Goal: Ask a question

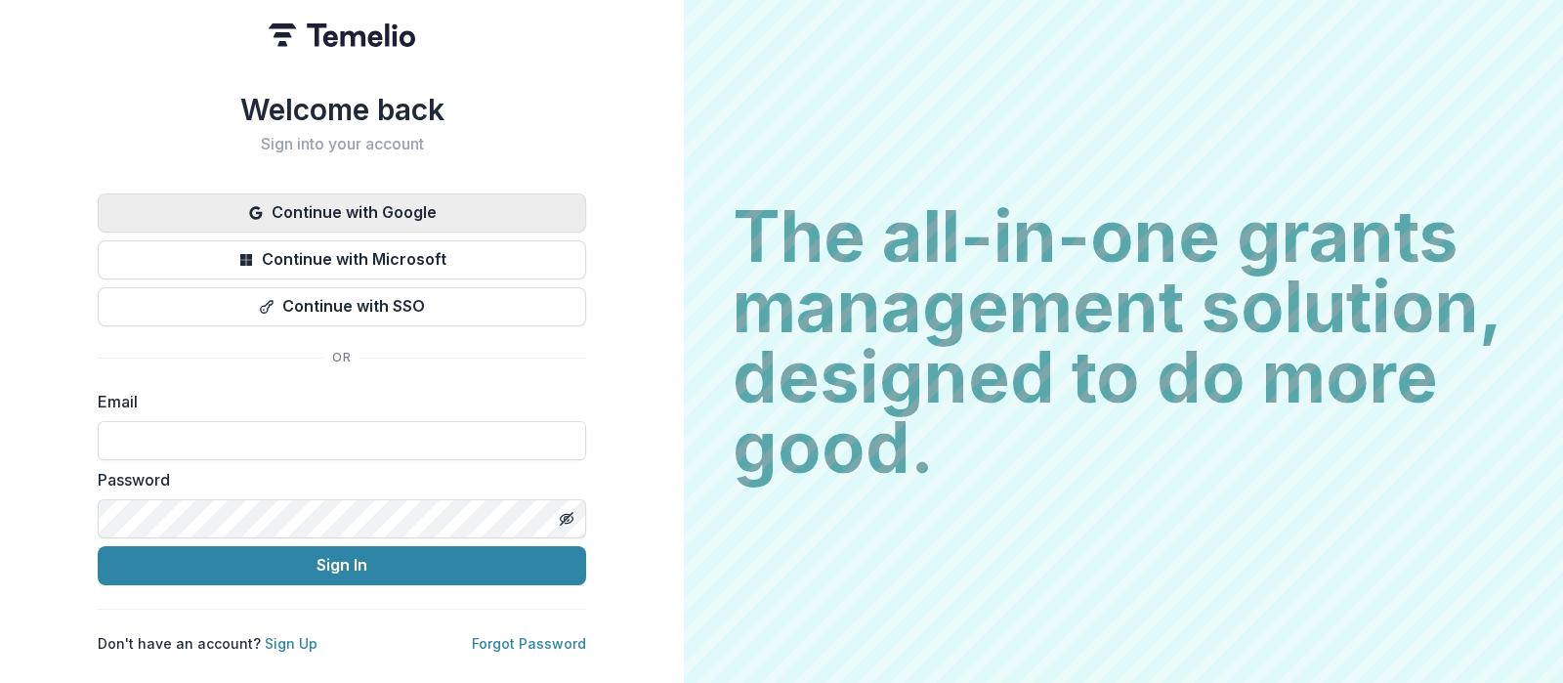
click at [361, 197] on button "Continue with Google" at bounding box center [342, 212] width 489 height 39
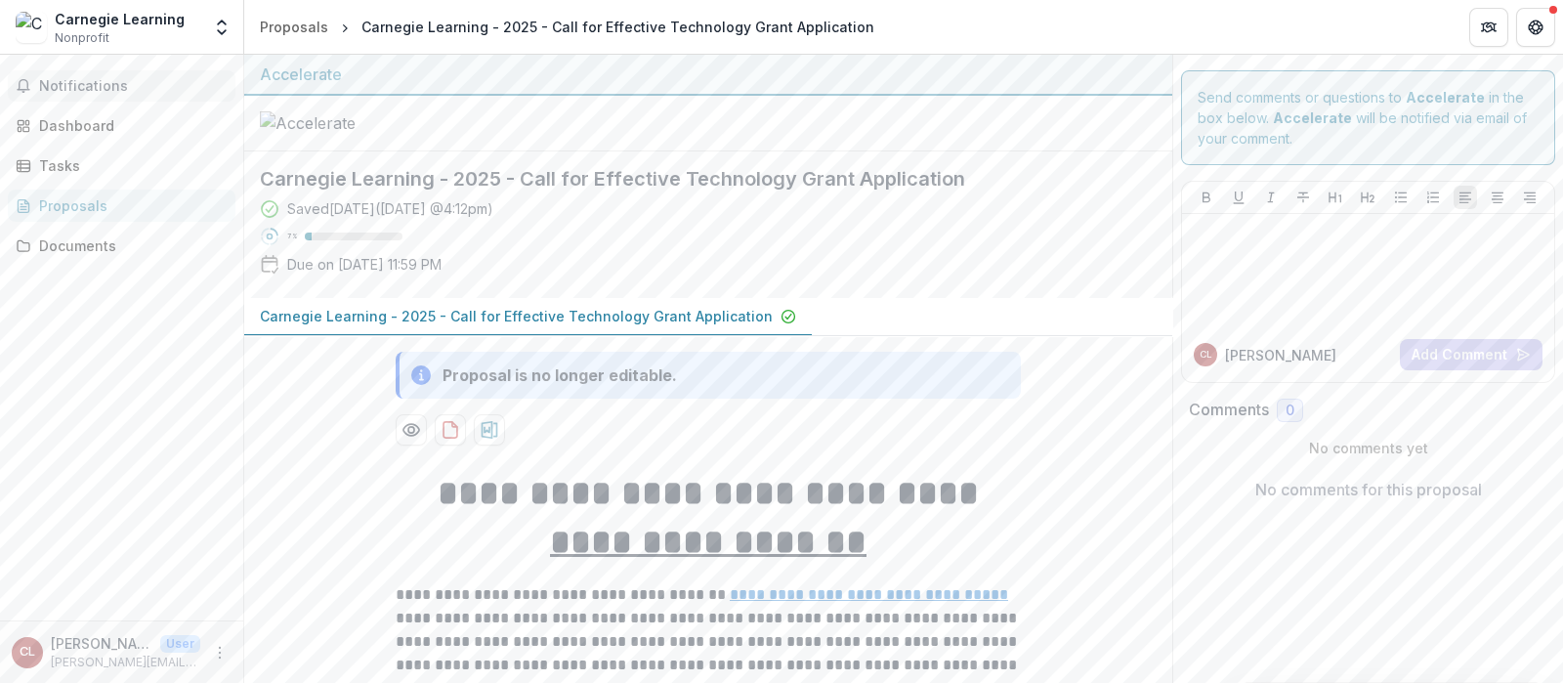
click at [83, 86] on span "Notifications" at bounding box center [133, 86] width 189 height 17
click at [103, 118] on div "Dashboard" at bounding box center [129, 125] width 181 height 21
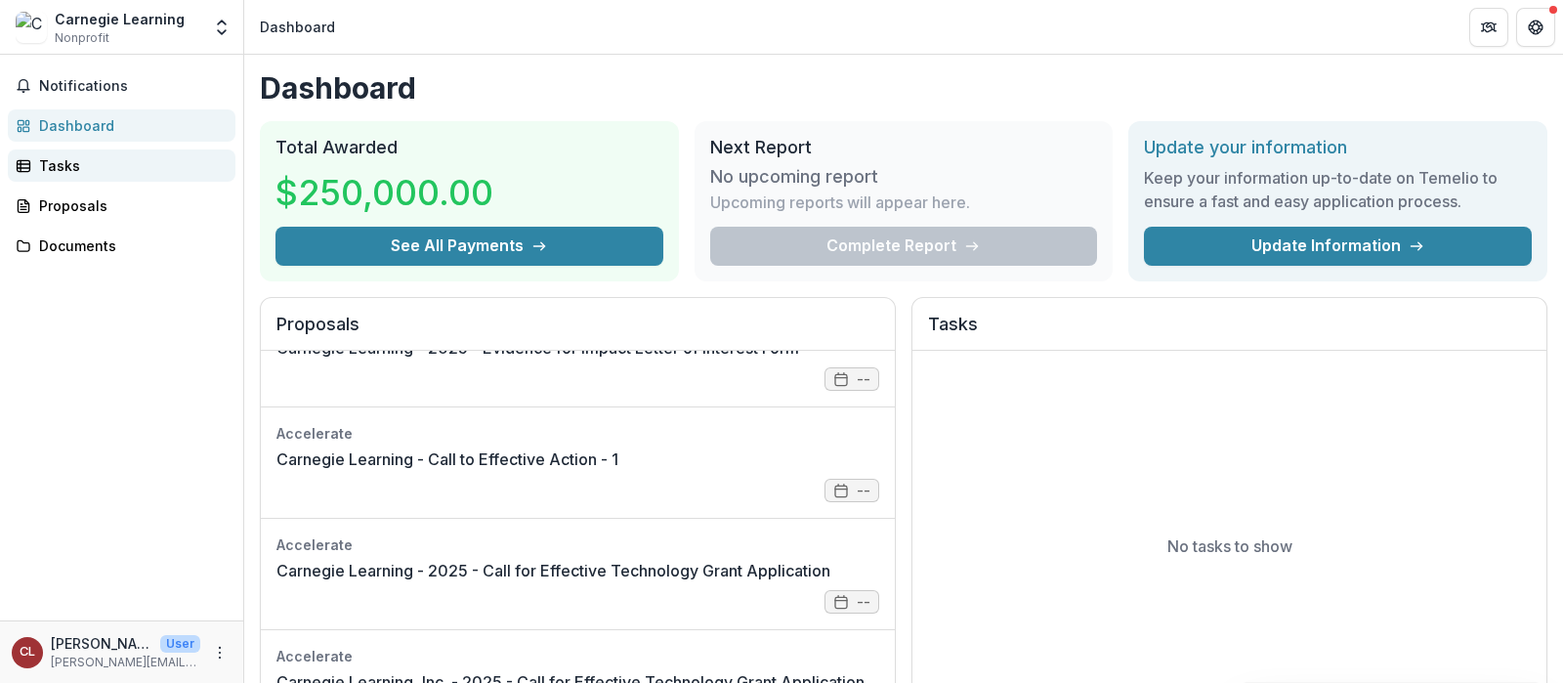
click at [56, 171] on div "Tasks" at bounding box center [129, 165] width 181 height 21
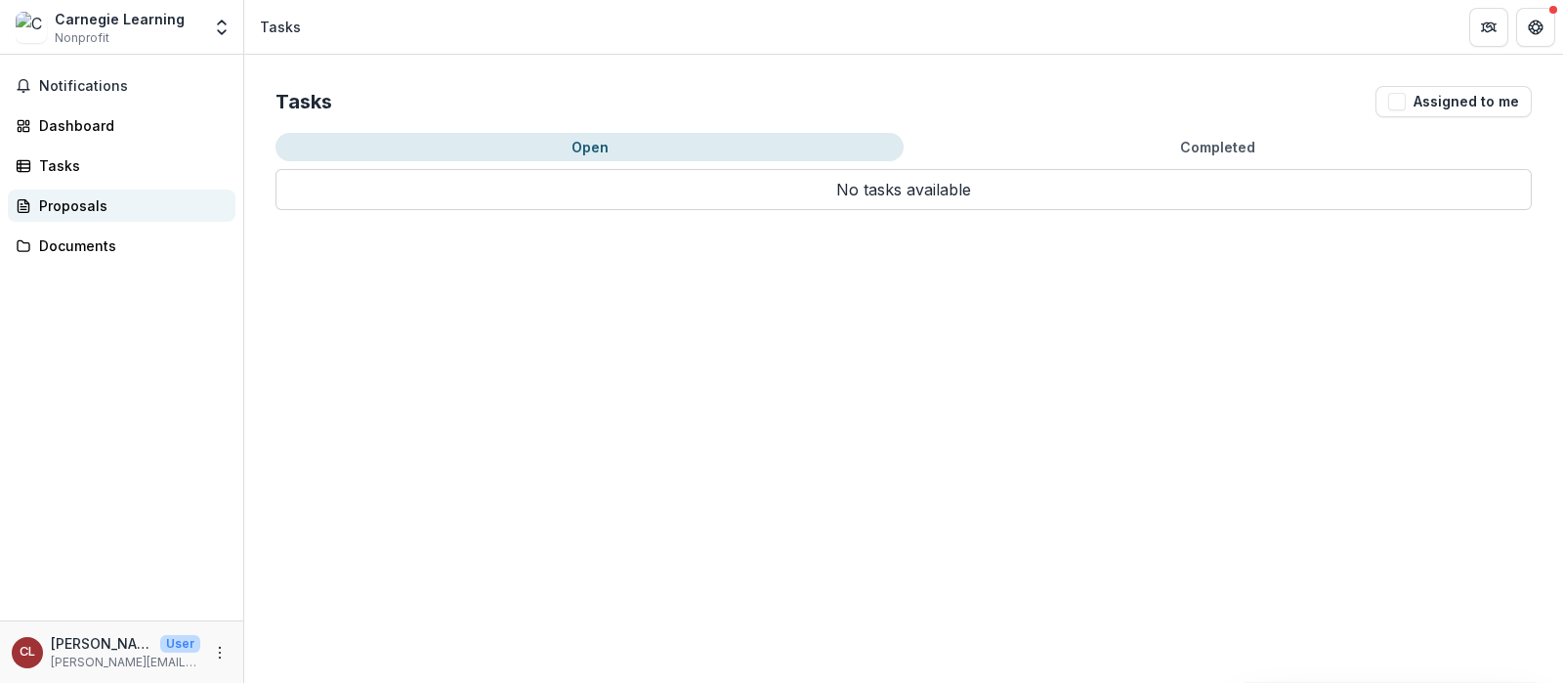
click at [70, 201] on div "Proposals" at bounding box center [129, 205] width 181 height 21
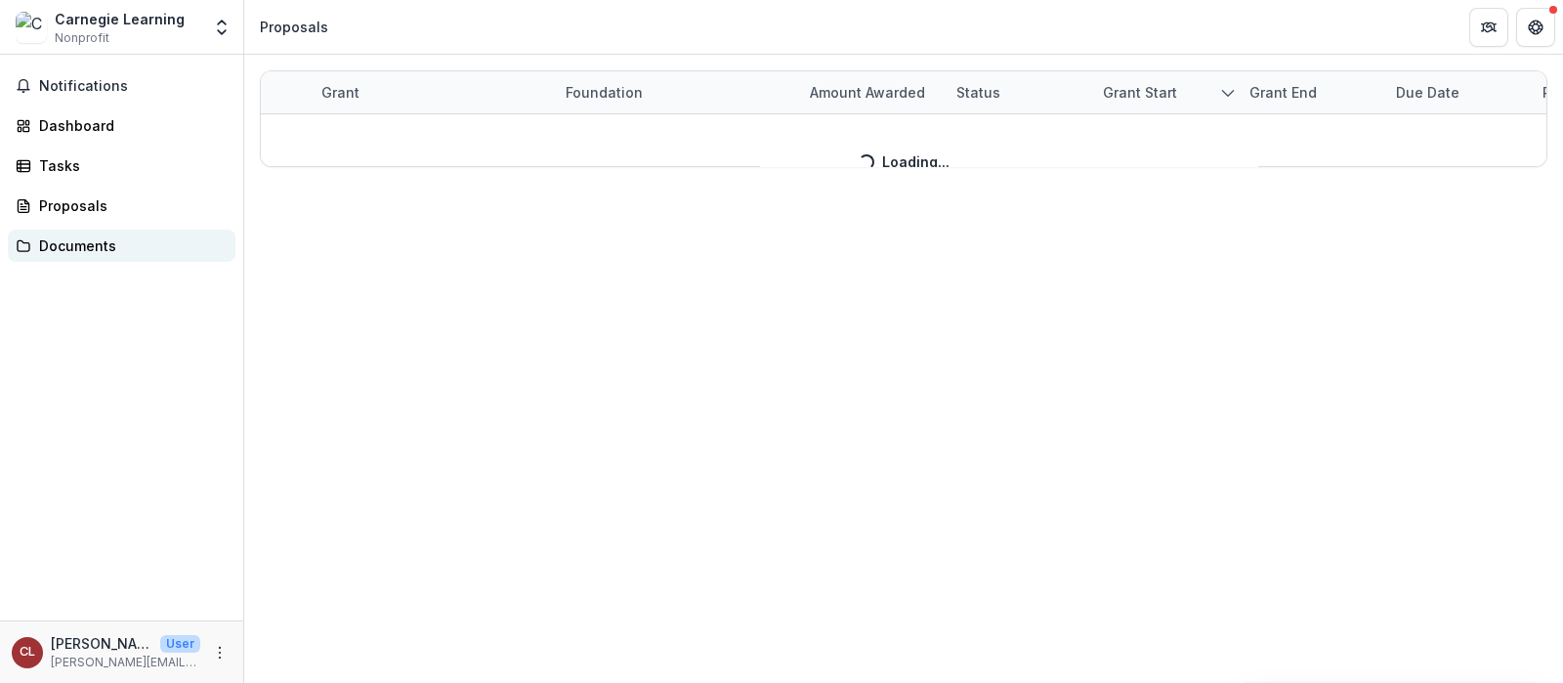
click at [63, 251] on div "Documents" at bounding box center [129, 245] width 181 height 21
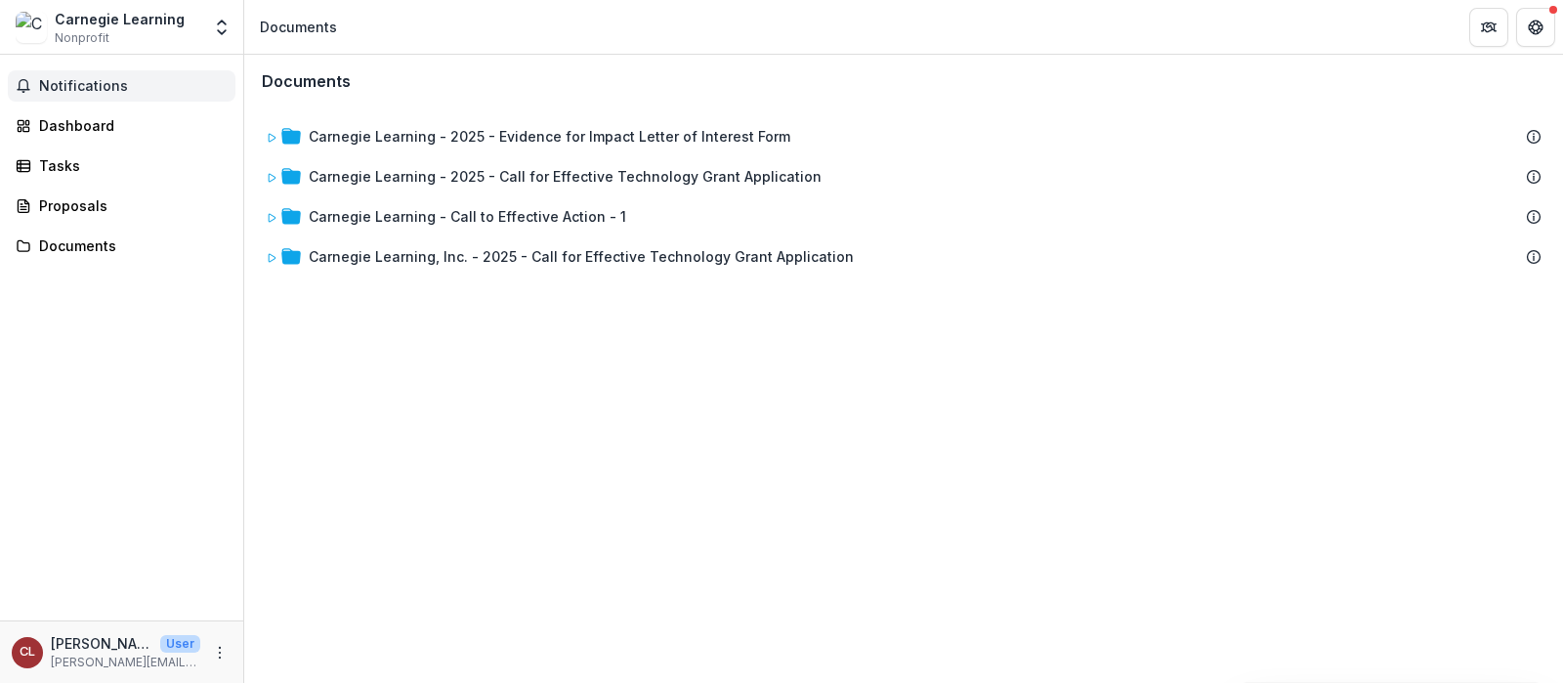
click at [80, 87] on span "Notifications" at bounding box center [133, 86] width 189 height 17
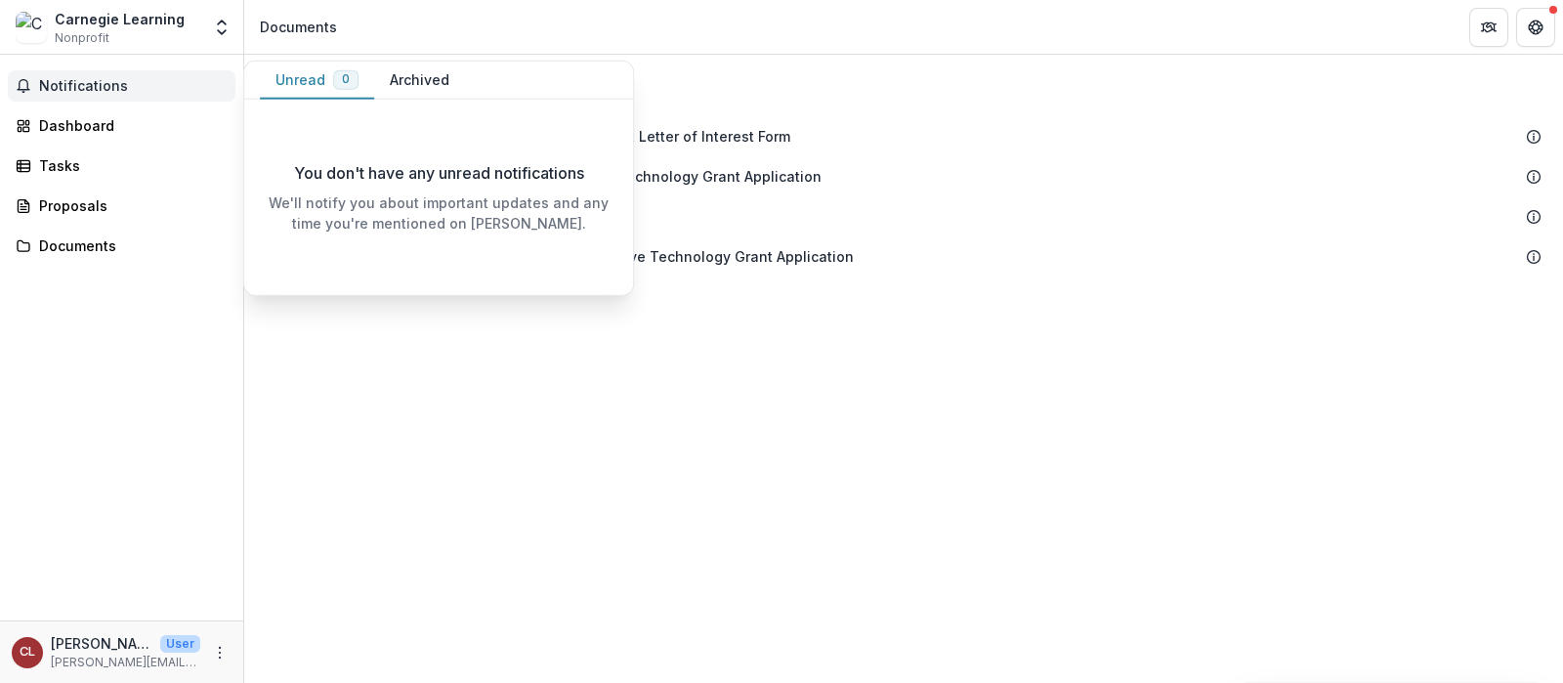
click at [78, 85] on span "Notifications" at bounding box center [133, 86] width 189 height 17
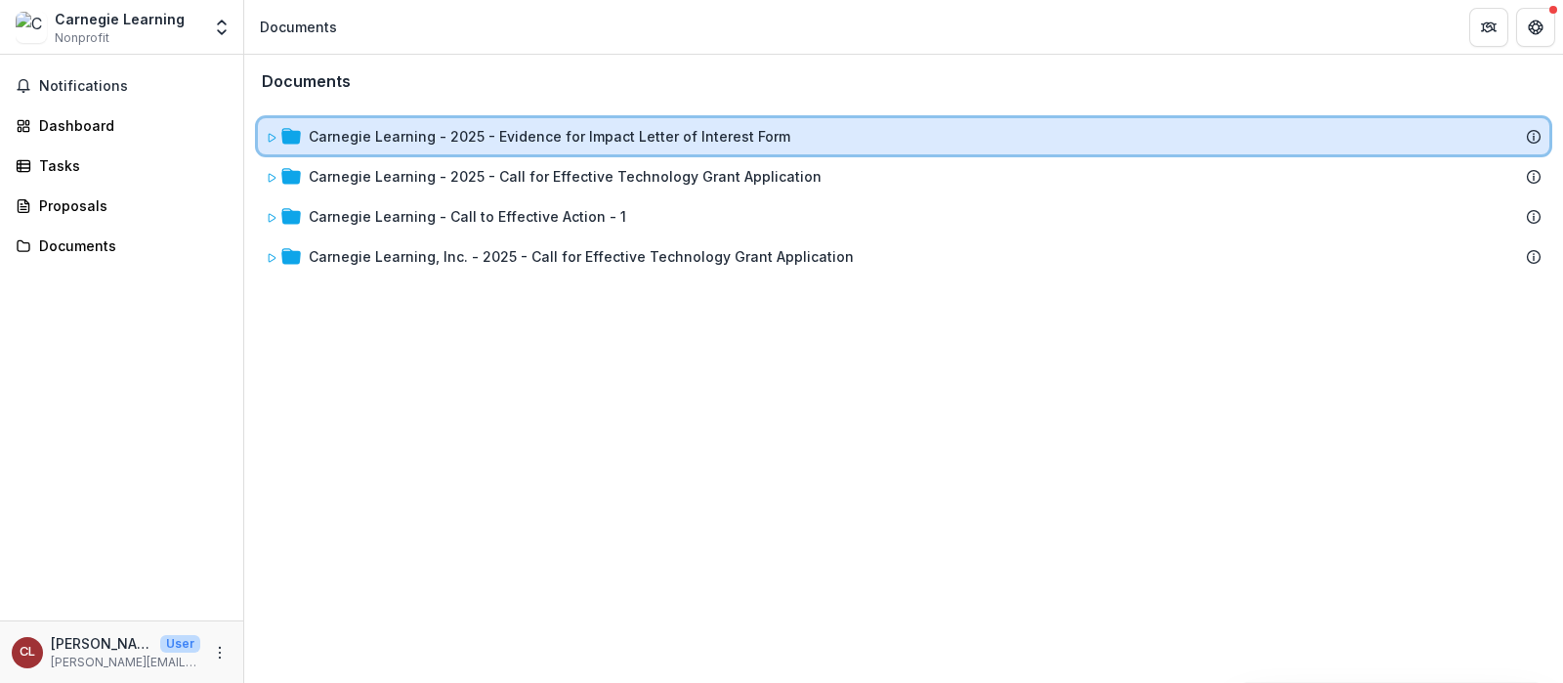
click at [892, 148] on div "Carnegie Learning - 2025 - Evidence for Impact Letter of Interest Form" at bounding box center [904, 136] width 1292 height 36
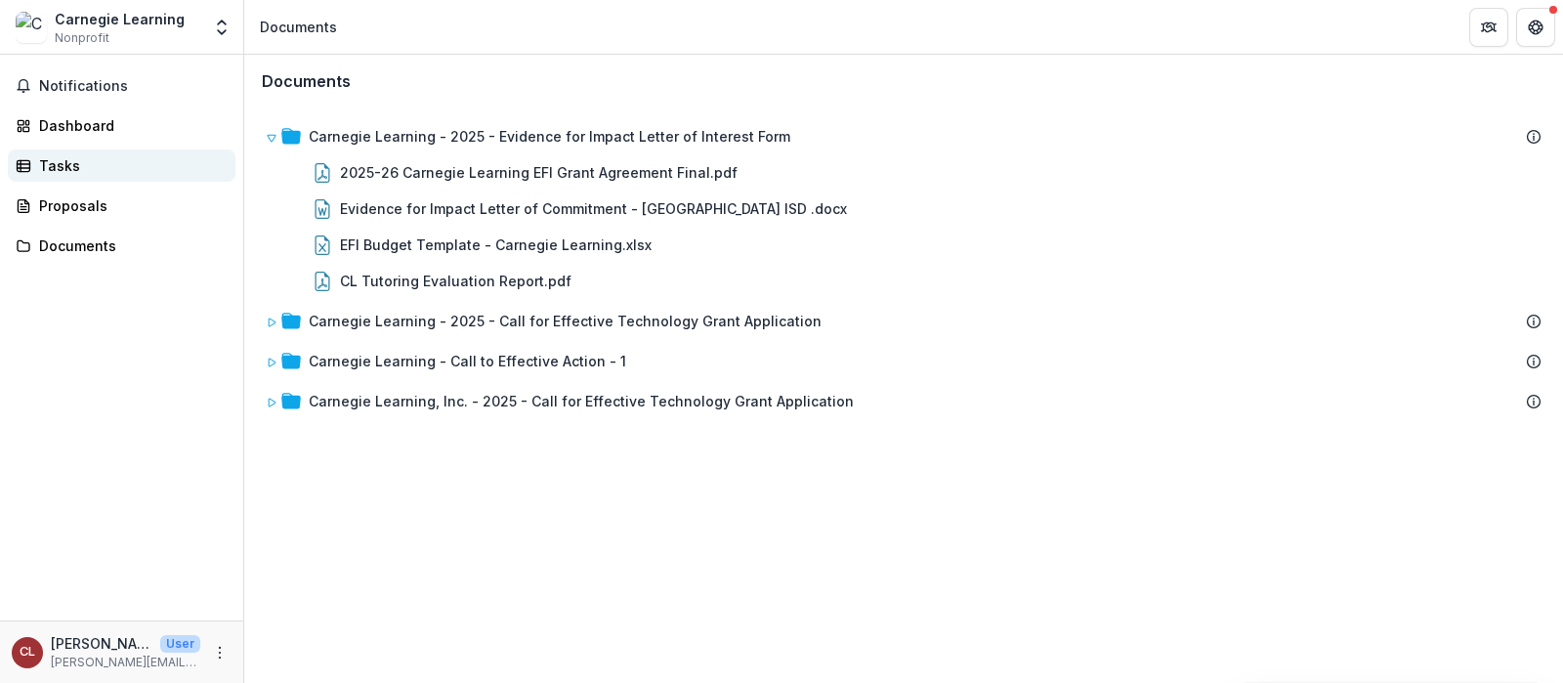
click at [51, 173] on div "Tasks" at bounding box center [129, 165] width 181 height 21
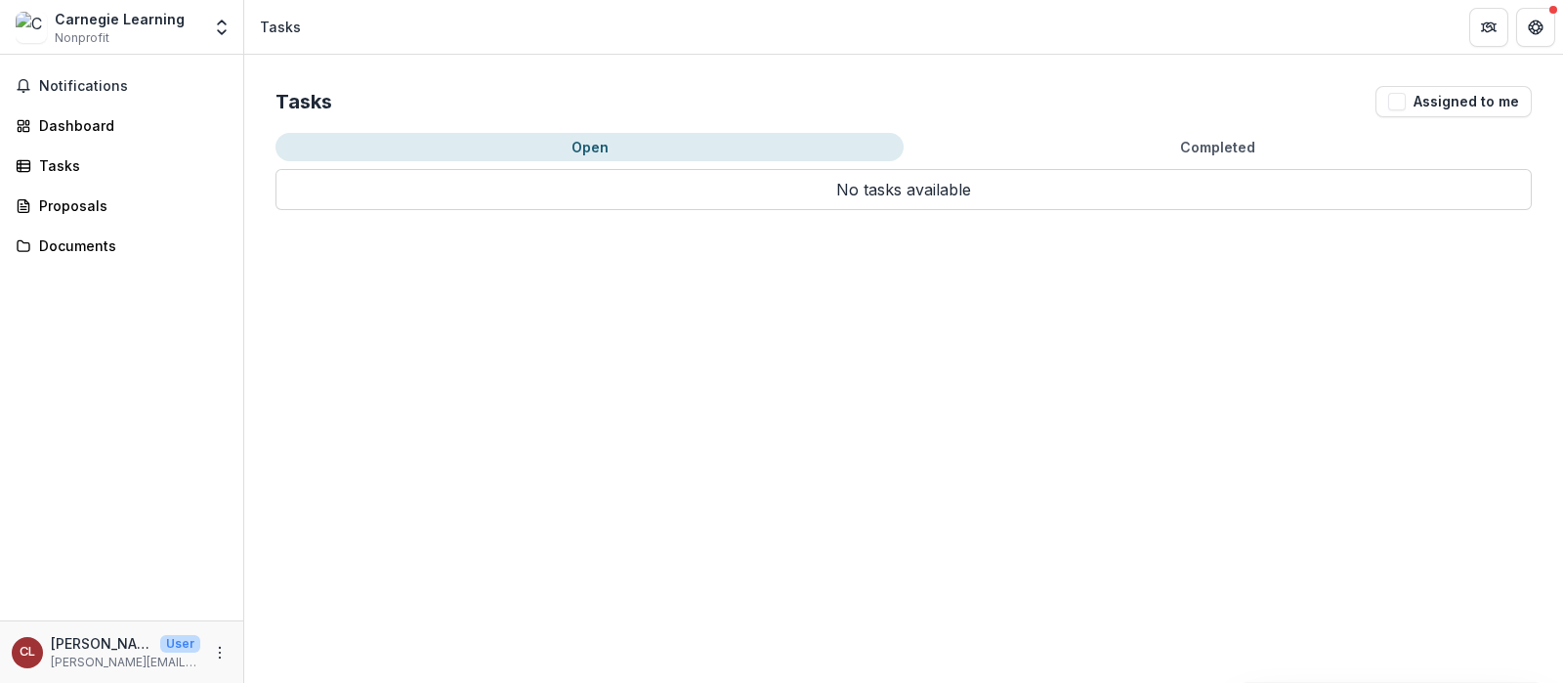
click at [1207, 124] on div "Tasks Assigned to me Open Completed No tasks available Task Name Type of Task S…" at bounding box center [903, 148] width 1319 height 187
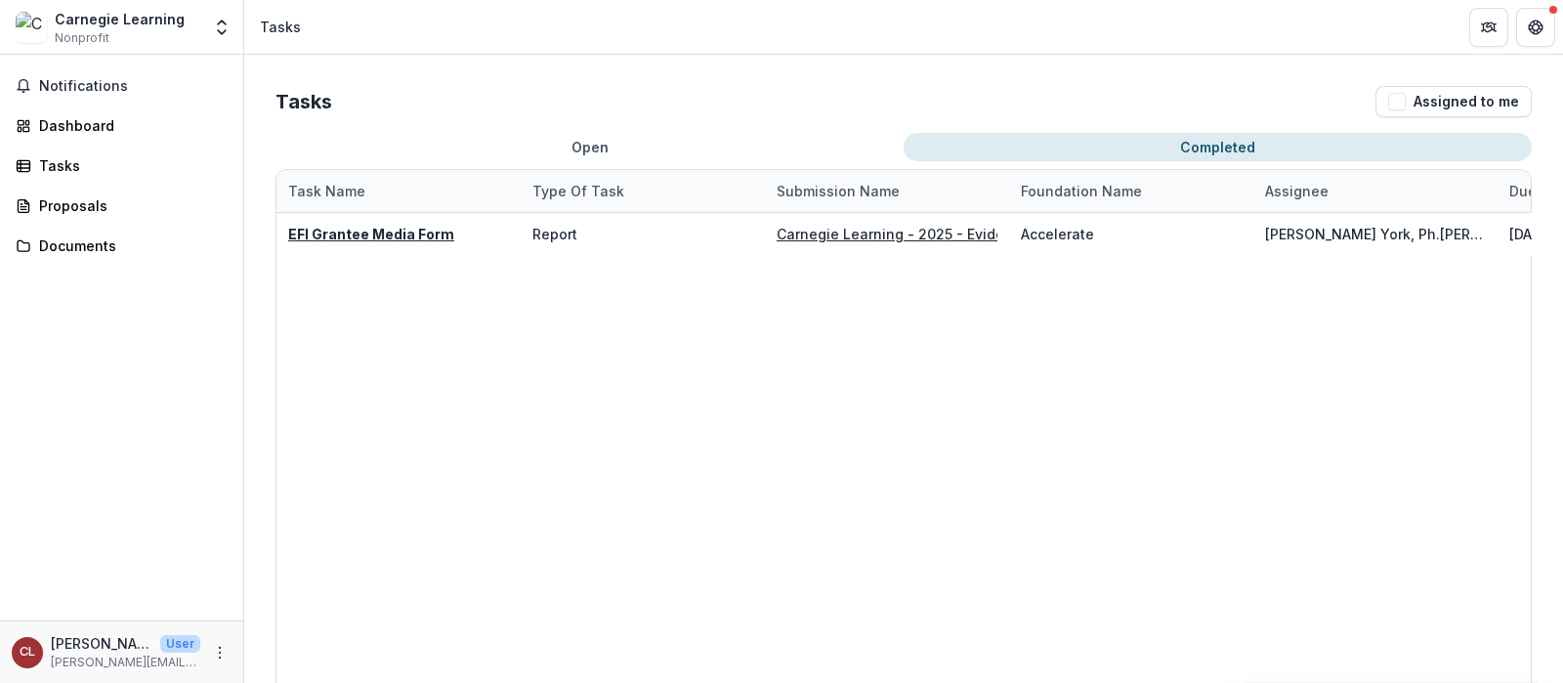
click at [1216, 135] on button "Completed" at bounding box center [1218, 147] width 628 height 28
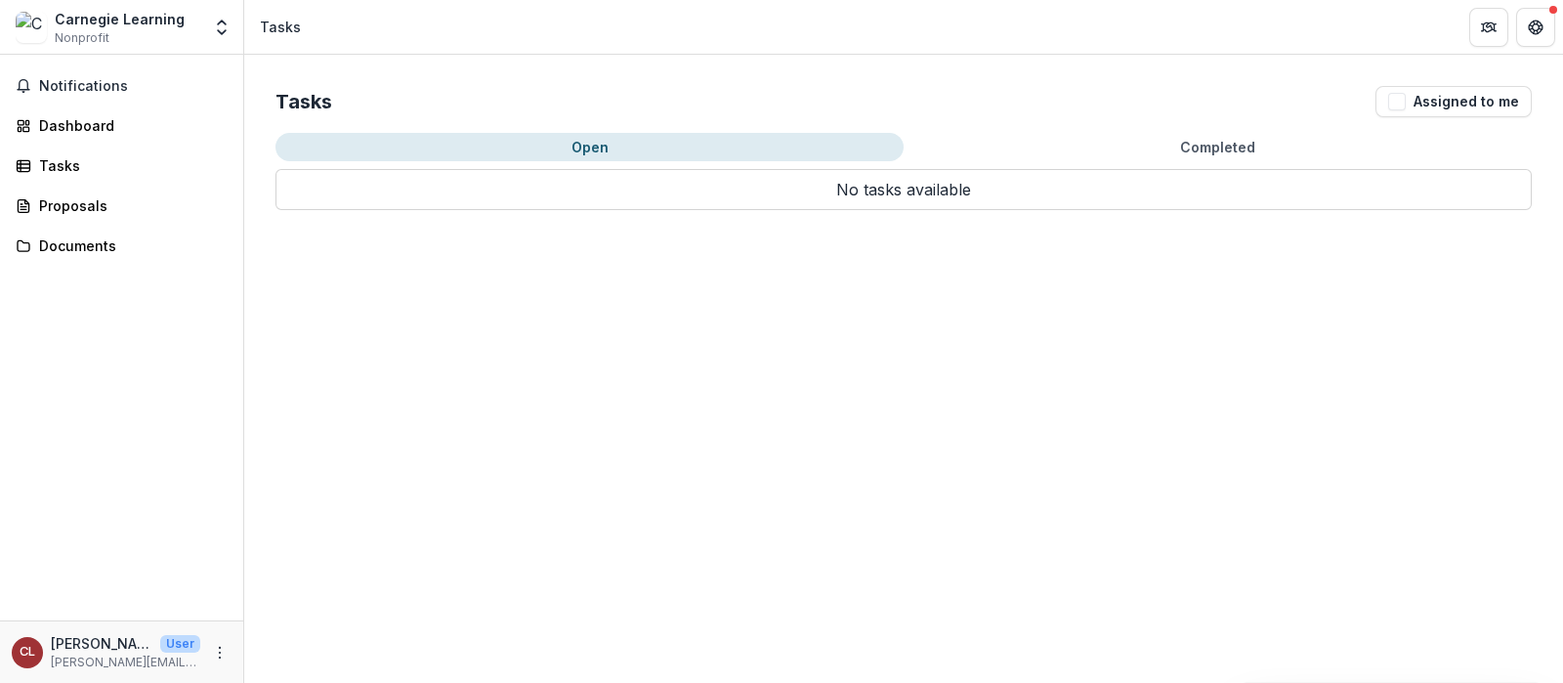
click at [592, 153] on button "Open" at bounding box center [590, 147] width 628 height 28
click at [53, 84] on span "Notifications" at bounding box center [133, 86] width 189 height 17
click at [45, 118] on div "Dashboard" at bounding box center [129, 125] width 181 height 21
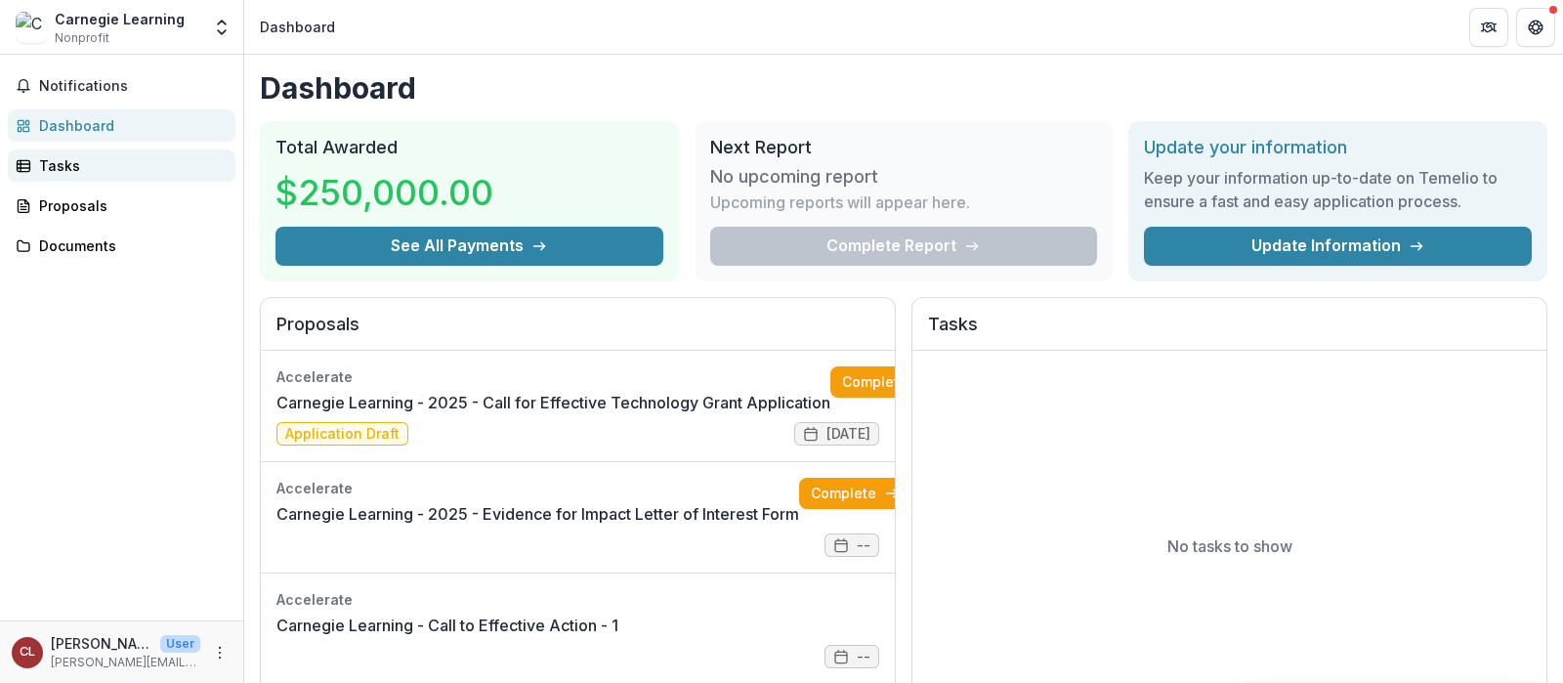
click at [59, 166] on div "Tasks" at bounding box center [129, 165] width 181 height 21
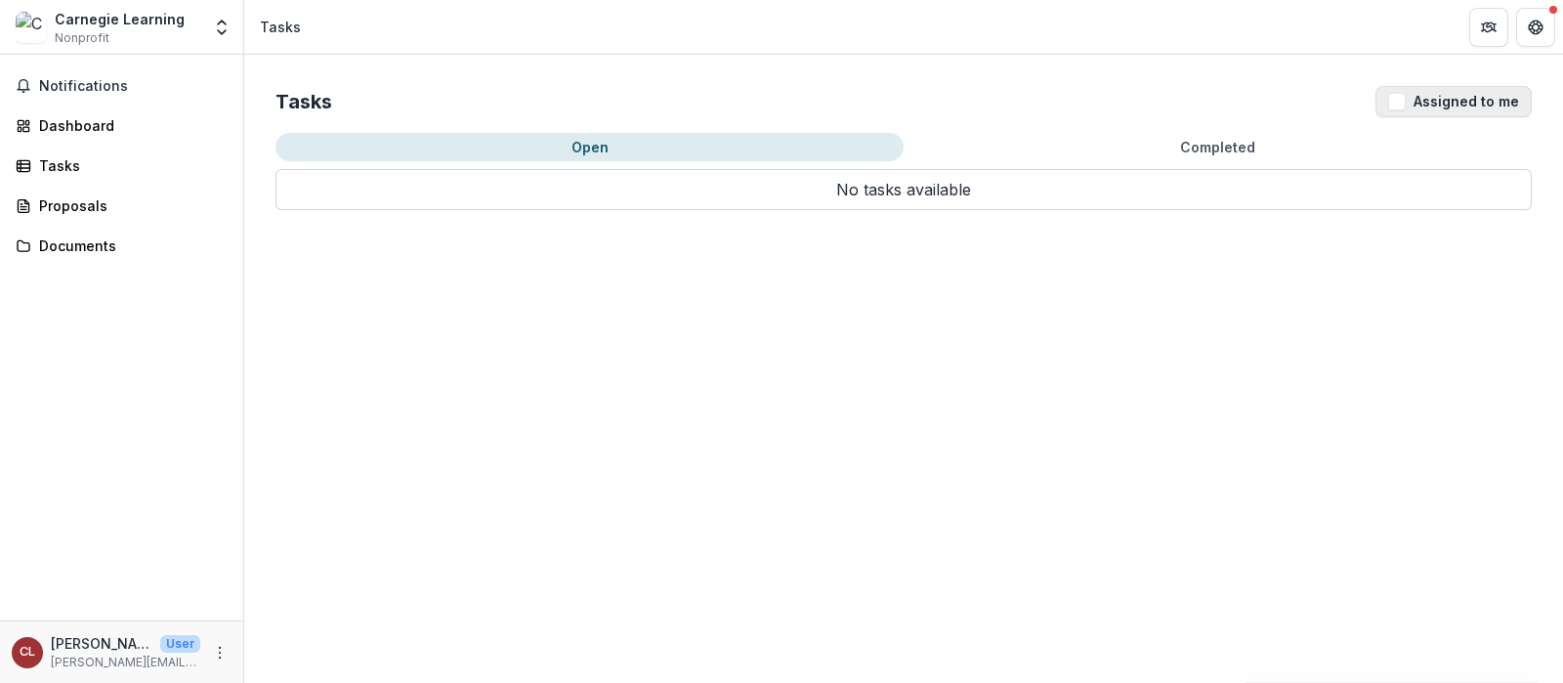
click at [1466, 99] on button "Assigned to me" at bounding box center [1454, 101] width 156 height 31
click at [71, 87] on span "Notifications" at bounding box center [133, 86] width 189 height 17
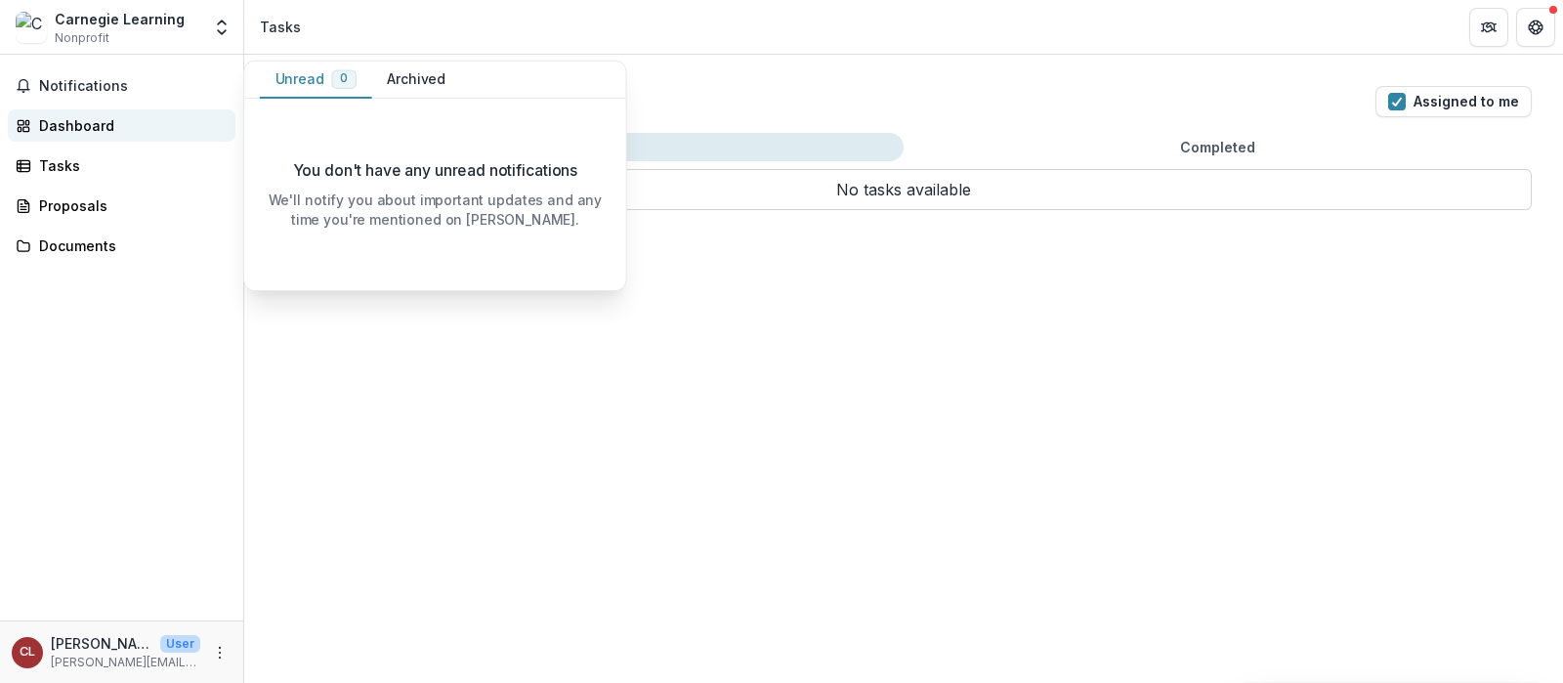
click at [70, 120] on div "Dashboard" at bounding box center [129, 125] width 181 height 21
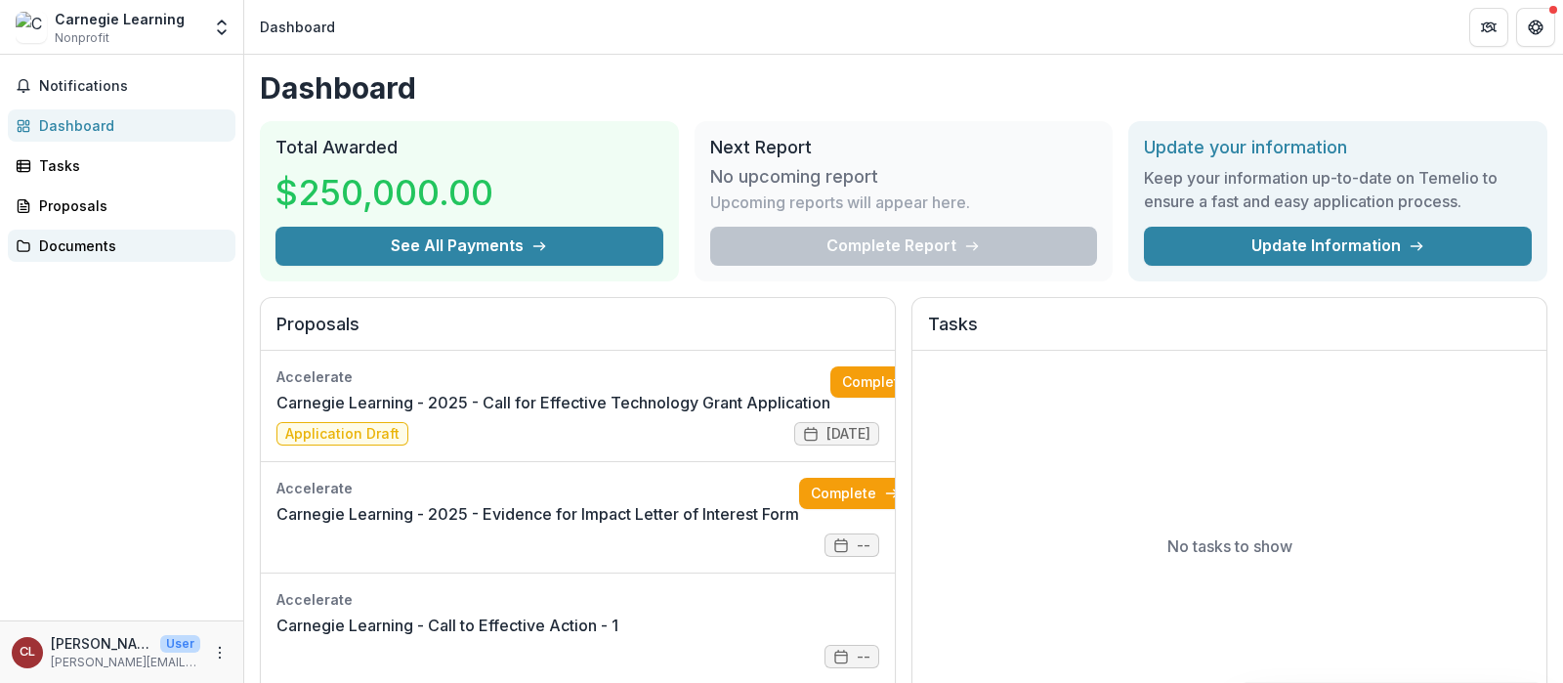
click at [49, 238] on div "Documents" at bounding box center [129, 245] width 181 height 21
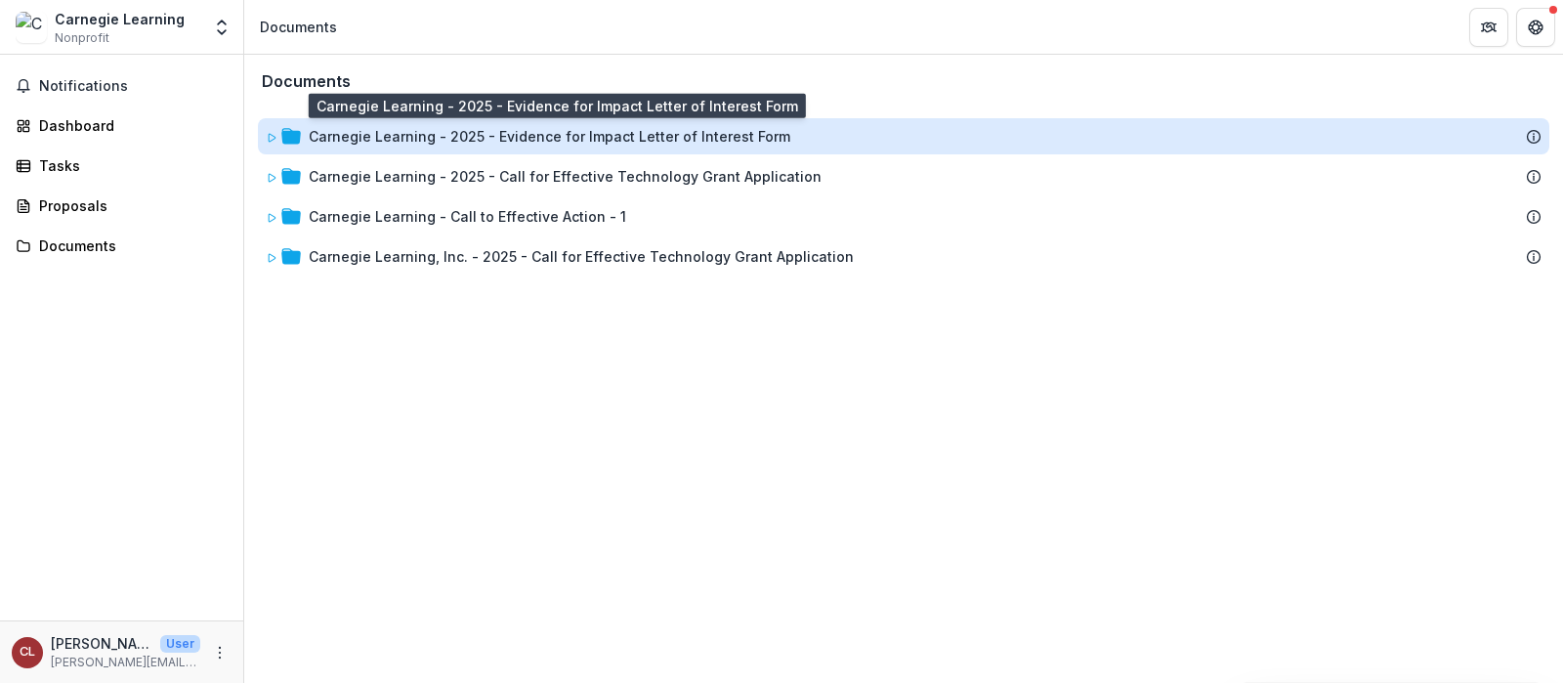
click at [738, 135] on div "Carnegie Learning - 2025 - Evidence for Impact Letter of Interest Form" at bounding box center [550, 136] width 482 height 21
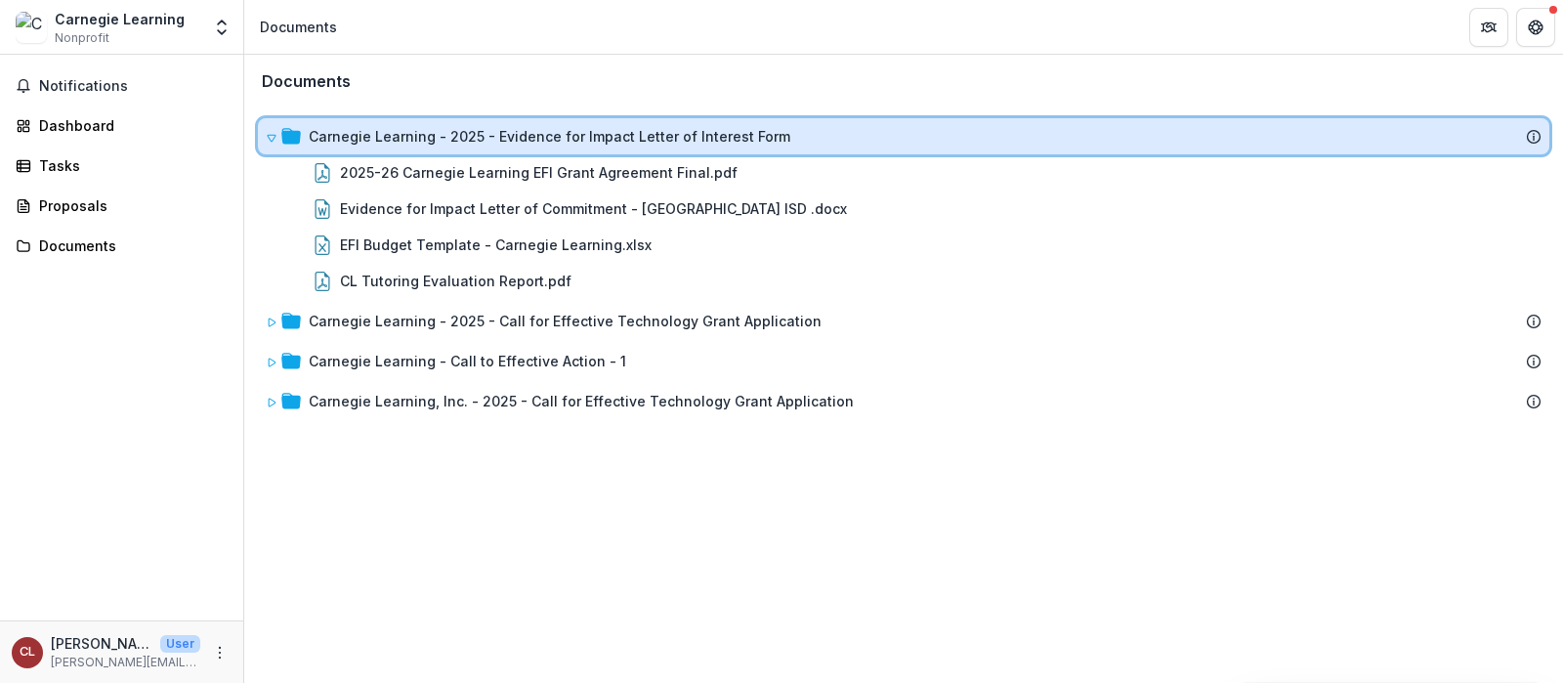
drag, startPoint x: 1434, startPoint y: 286, endPoint x: 1534, endPoint y: 140, distance: 177.2
click at [1534, 140] on icon at bounding box center [1534, 137] width 16 height 16
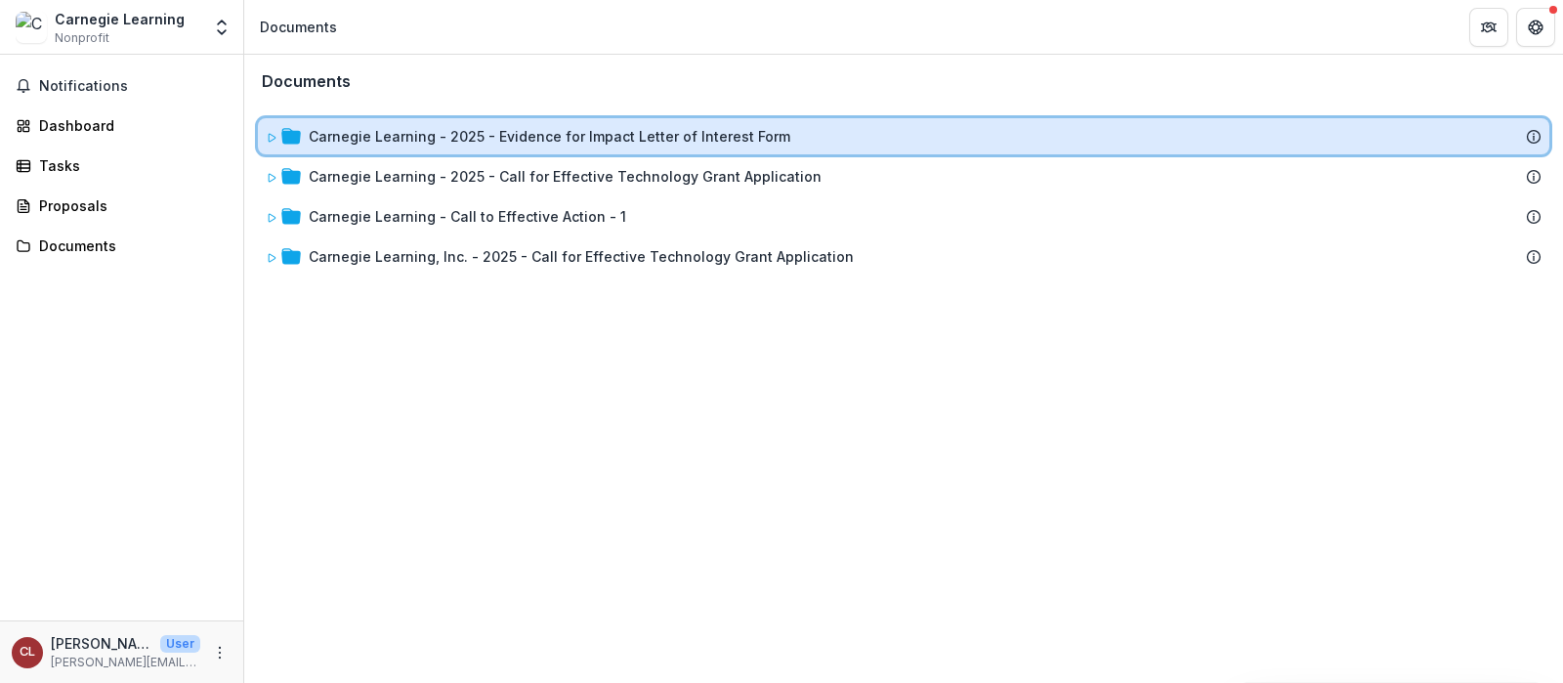
click at [1534, 140] on icon at bounding box center [1534, 137] width 16 height 16
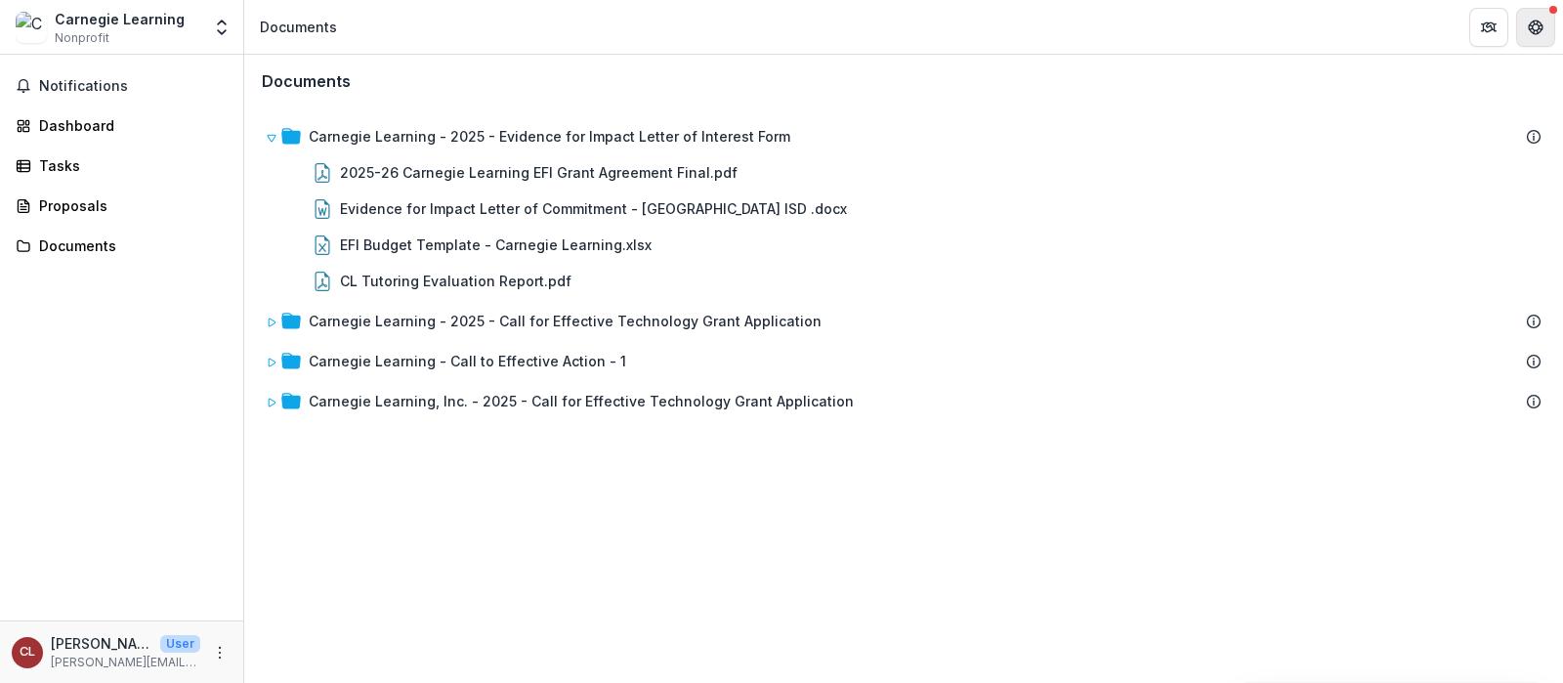
drag, startPoint x: 55, startPoint y: 249, endPoint x: 1539, endPoint y: 27, distance: 1500.6
click at [1539, 27] on icon "Get Help" at bounding box center [1541, 26] width 4 height 5
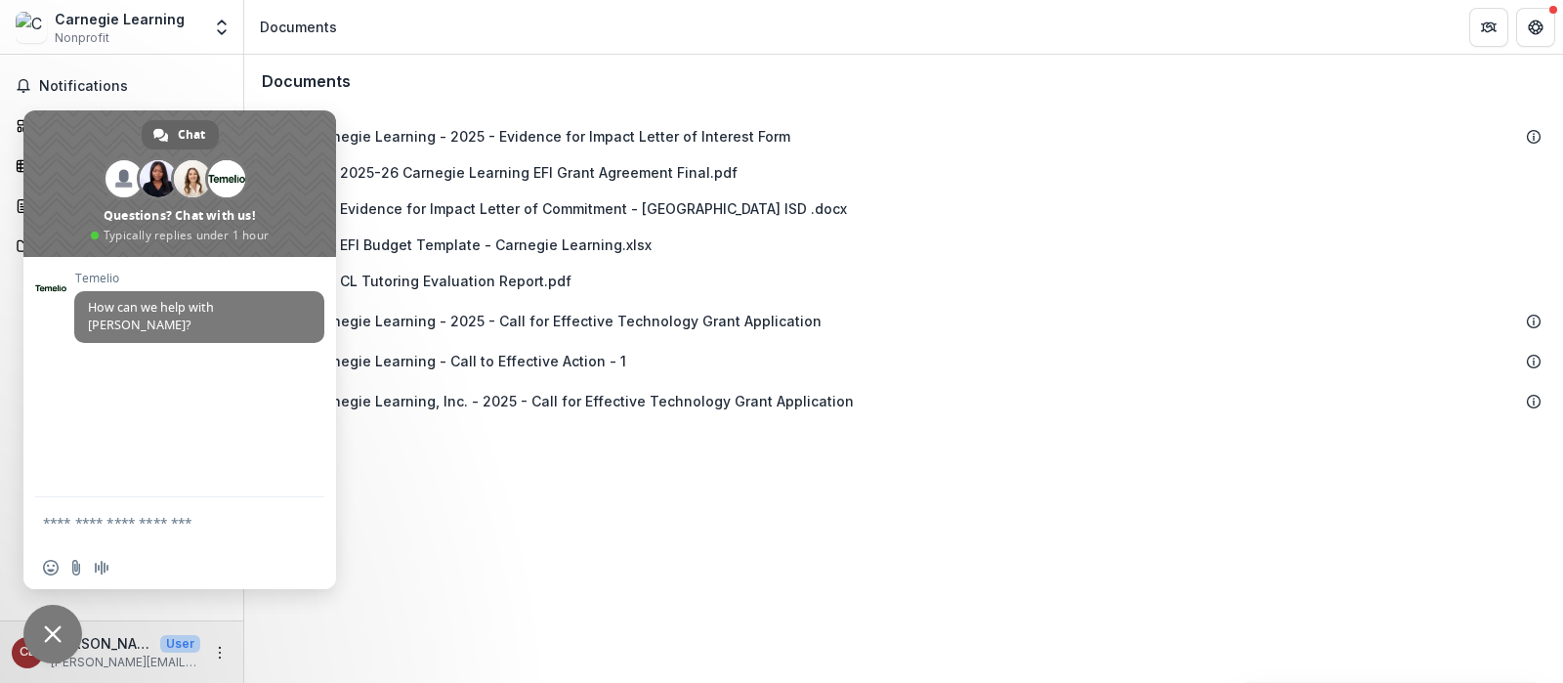
click at [131, 525] on textarea "Compose your message..." at bounding box center [158, 523] width 231 height 18
type textarea "**********"
